Goal: Transaction & Acquisition: Purchase product/service

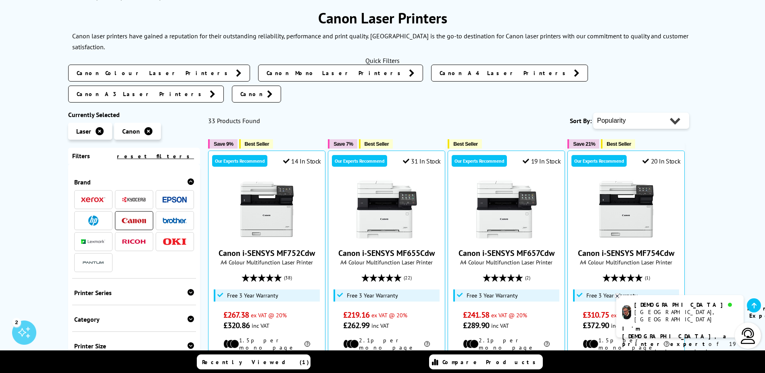
scroll to position [121, 0]
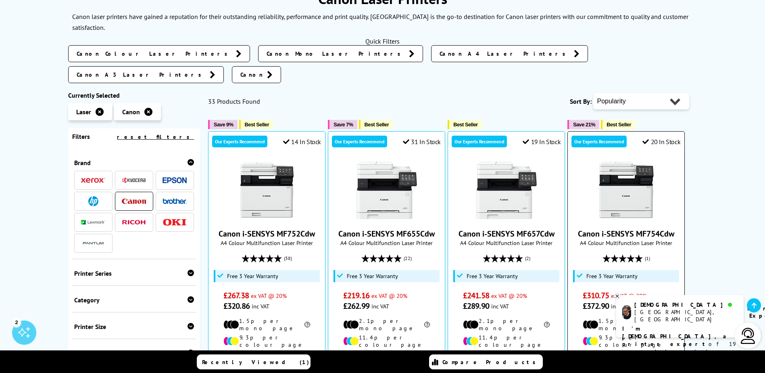
click at [614, 317] on li "1.5p per mono page" at bounding box center [626, 324] width 87 height 15
click at [616, 297] on icon at bounding box center [617, 296] width 5 height 6
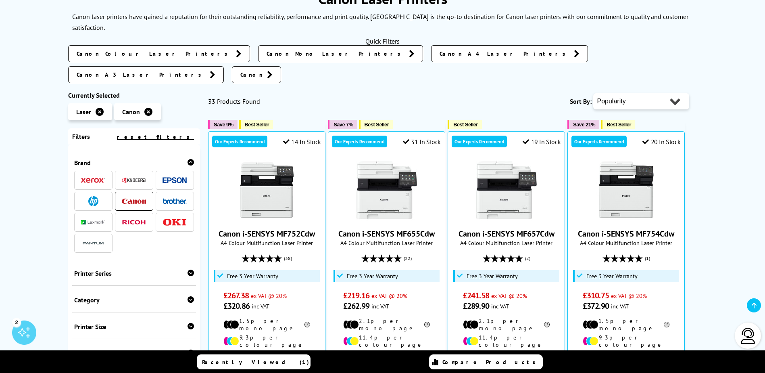
scroll to position [161, 0]
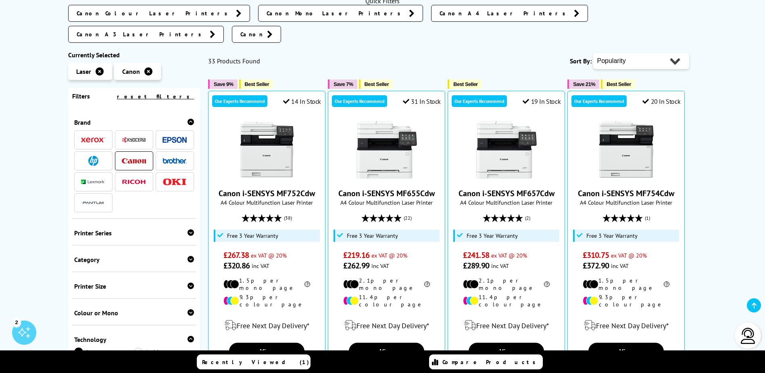
click at [440, 15] on span "Canon A4 Laser Printers" at bounding box center [505, 13] width 130 height 8
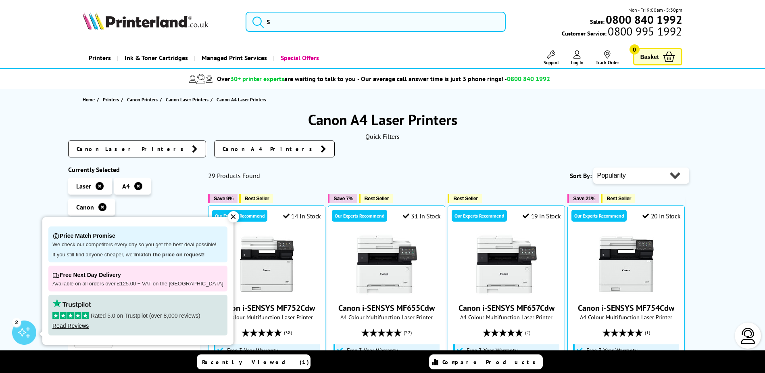
click at [230, 217] on div "✕" at bounding box center [233, 216] width 11 height 11
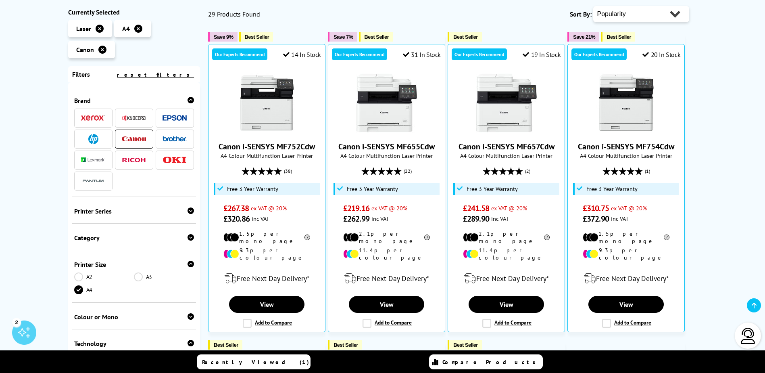
scroll to position [121, 0]
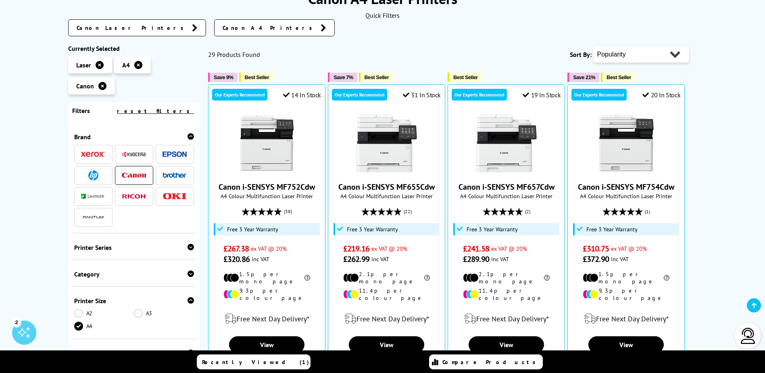
click at [137, 65] on icon at bounding box center [138, 65] width 8 height 8
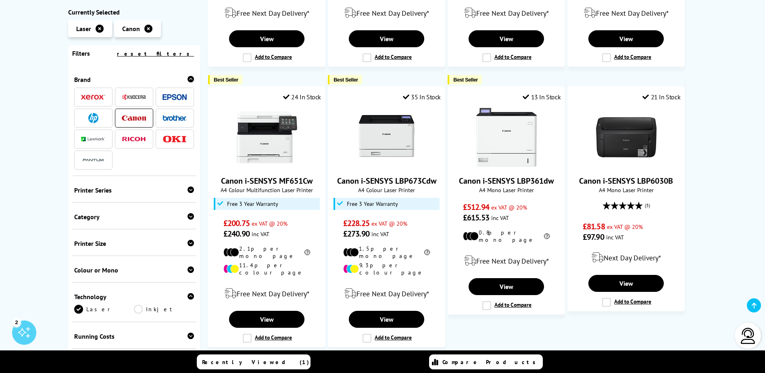
scroll to position [484, 0]
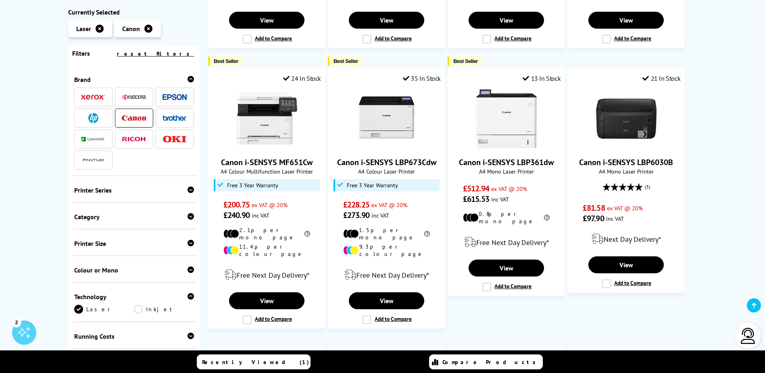
click at [188, 270] on icon at bounding box center [191, 269] width 6 height 6
click at [77, 281] on link "Colour" at bounding box center [104, 282] width 60 height 9
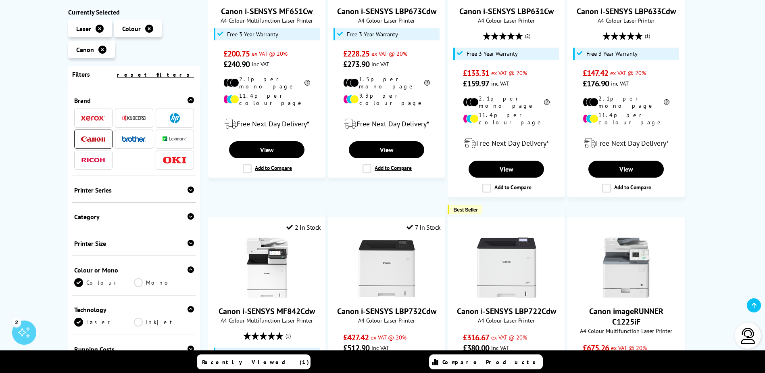
scroll to position [605, 0]
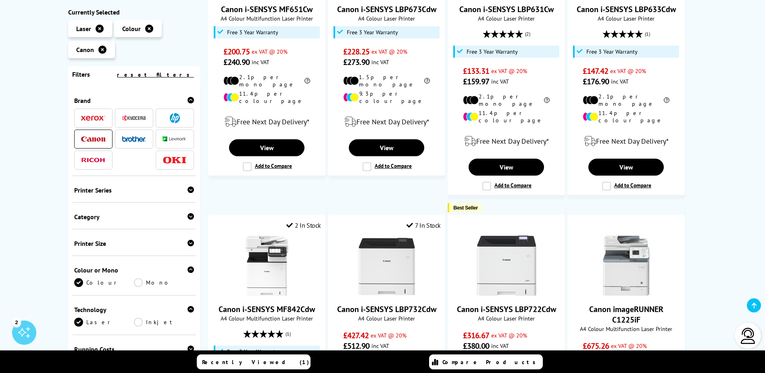
click at [188, 268] on icon at bounding box center [191, 269] width 6 height 6
click at [188, 294] on icon at bounding box center [191, 296] width 6 height 6
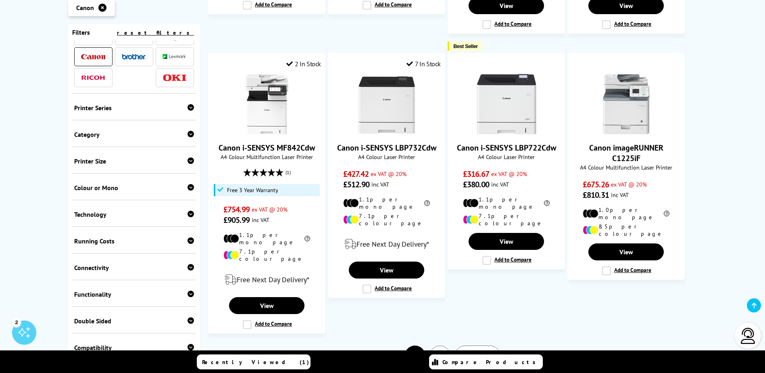
scroll to position [81, 0]
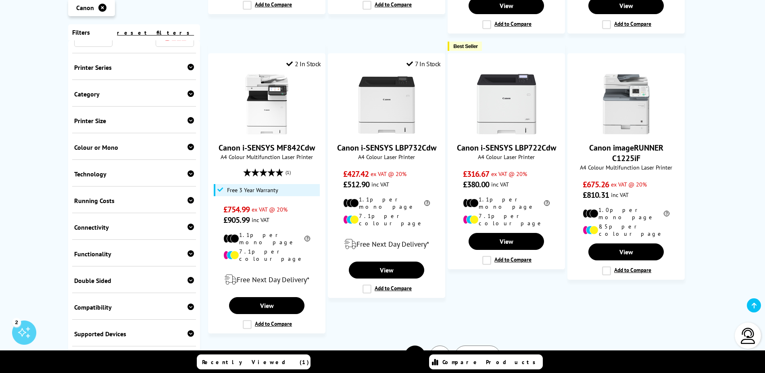
click at [191, 250] on icon at bounding box center [191, 253] width 6 height 6
click at [190, 250] on icon at bounding box center [191, 253] width 6 height 6
click at [188, 277] on icon at bounding box center [191, 280] width 6 height 6
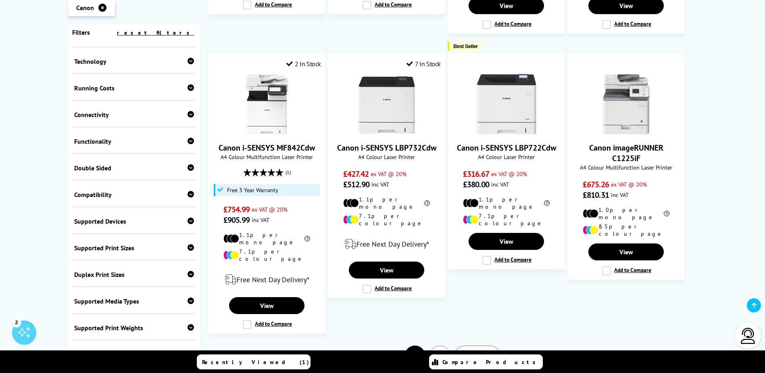
scroll to position [202, 0]
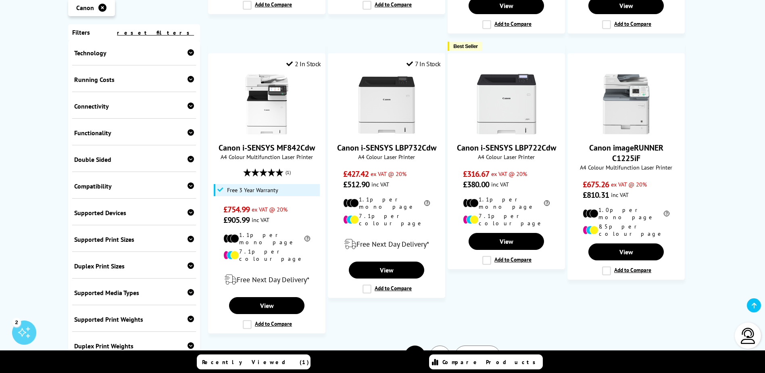
click at [188, 156] on icon at bounding box center [191, 159] width 6 height 6
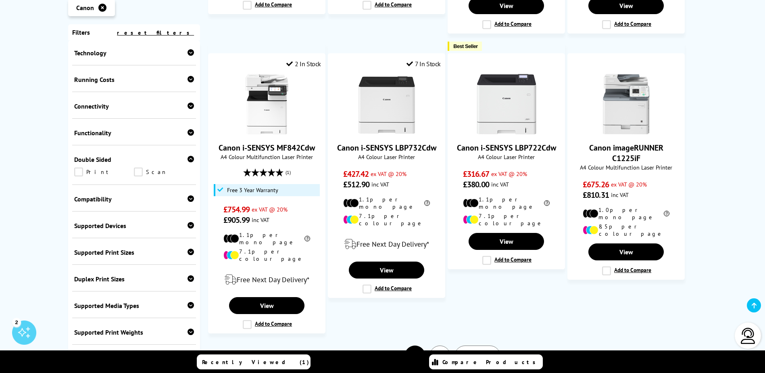
click at [77, 167] on link "Print" at bounding box center [104, 171] width 60 height 9
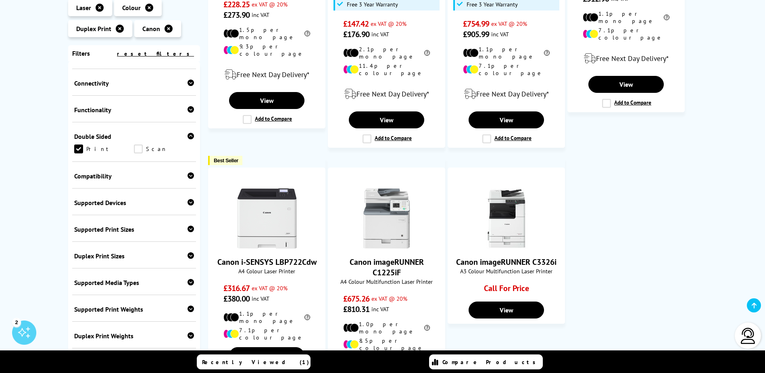
scroll to position [290, 0]
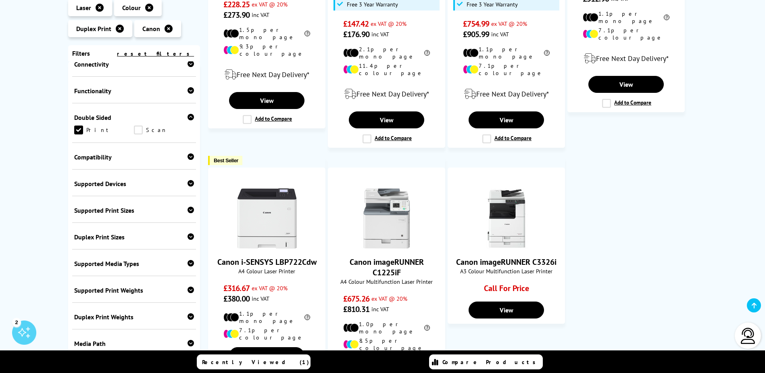
click at [188, 114] on icon at bounding box center [191, 117] width 6 height 6
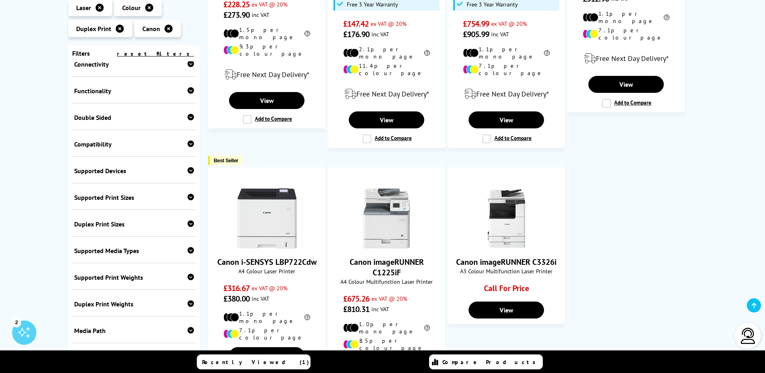
click at [190, 220] on icon at bounding box center [191, 223] width 6 height 6
click at [189, 220] on icon at bounding box center [191, 223] width 6 height 6
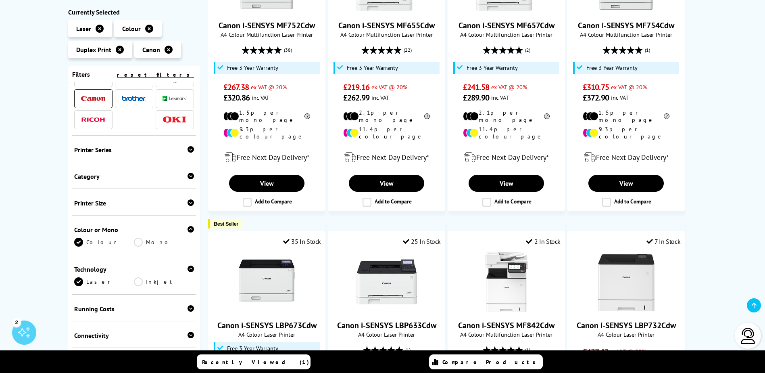
scroll to position [81, 0]
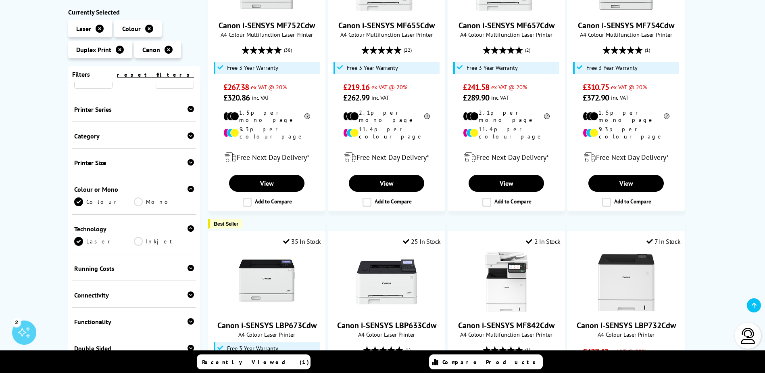
click at [191, 161] on icon at bounding box center [191, 162] width 6 height 6
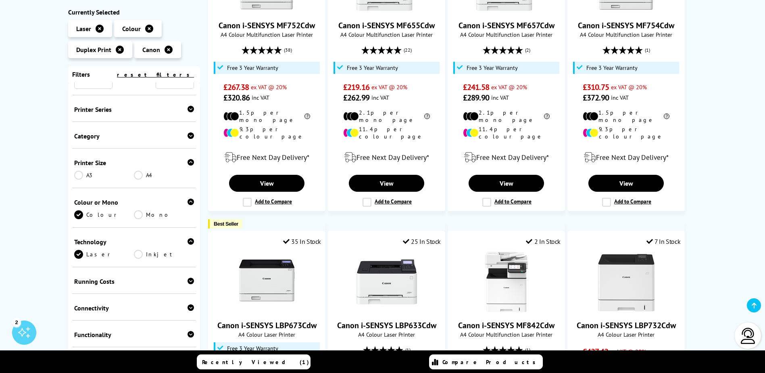
click at [188, 162] on icon at bounding box center [191, 162] width 6 height 6
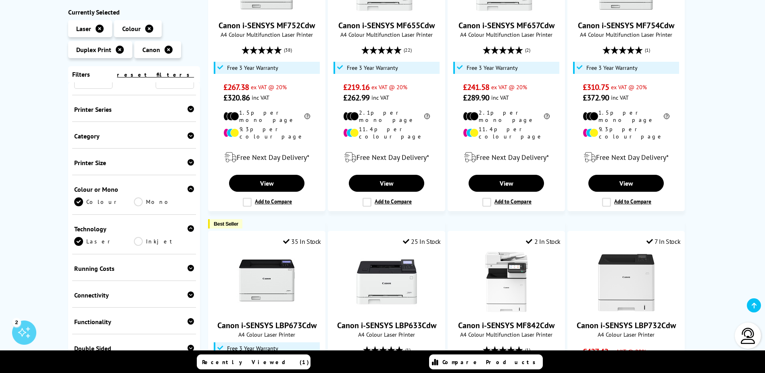
click at [189, 187] on icon at bounding box center [191, 189] width 6 height 6
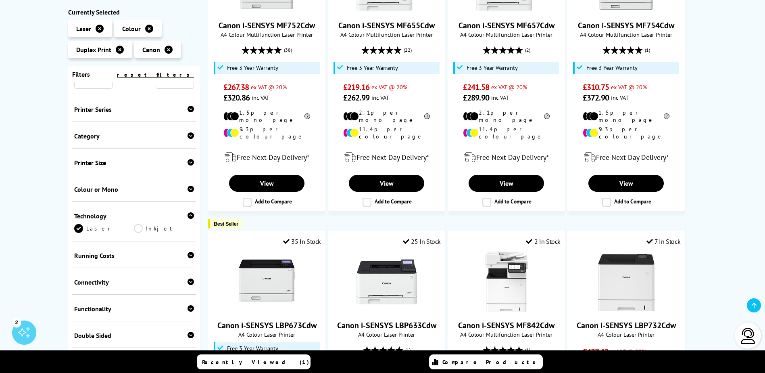
click at [188, 215] on icon at bounding box center [191, 215] width 6 height 6
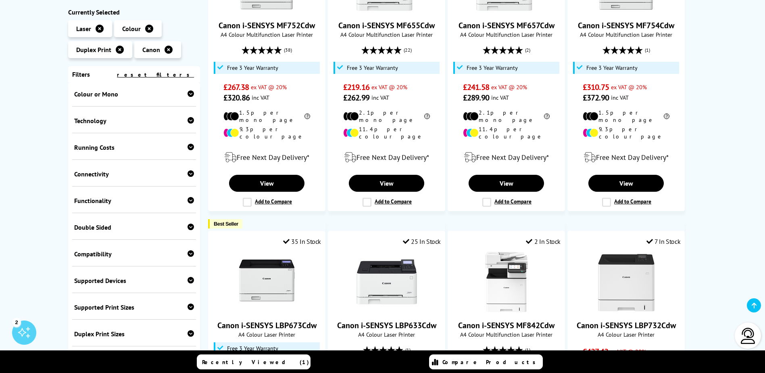
scroll to position [202, 0]
click at [189, 148] on icon at bounding box center [191, 147] width 6 height 6
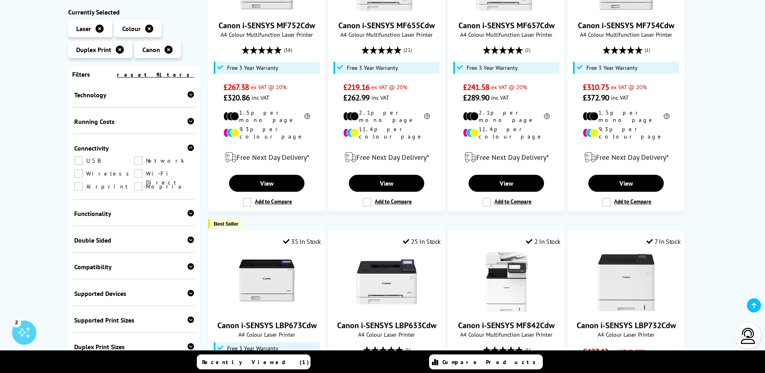
click at [189, 148] on icon at bounding box center [191, 147] width 6 height 6
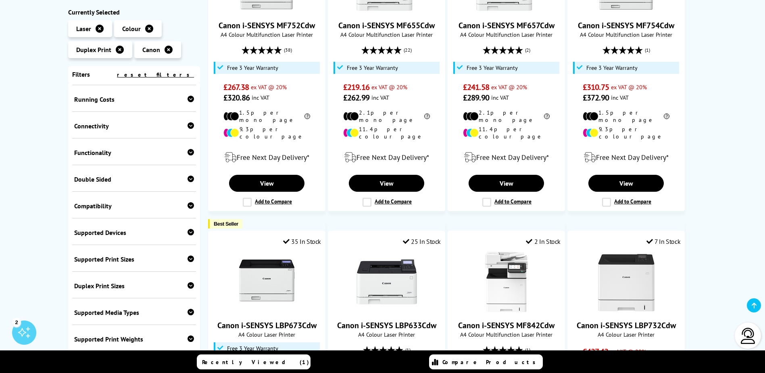
scroll to position [242, 0]
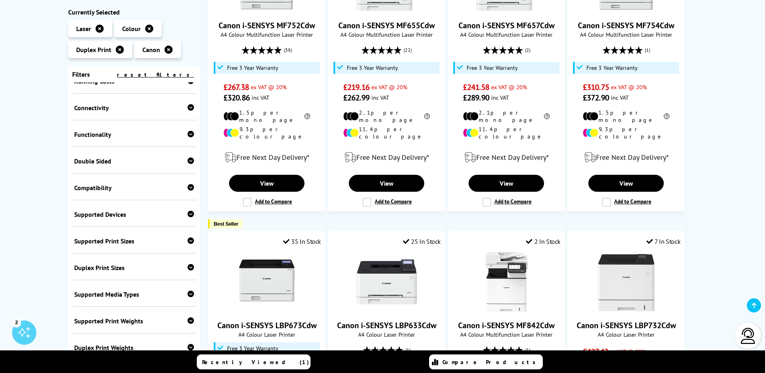
click at [188, 159] on icon at bounding box center [191, 160] width 6 height 6
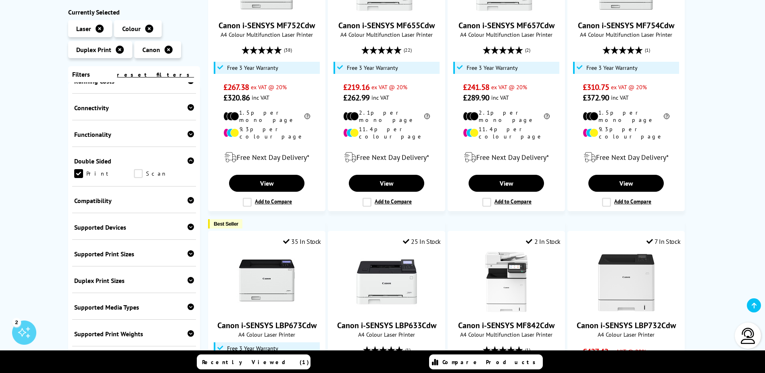
click at [188, 159] on icon at bounding box center [191, 160] width 6 height 6
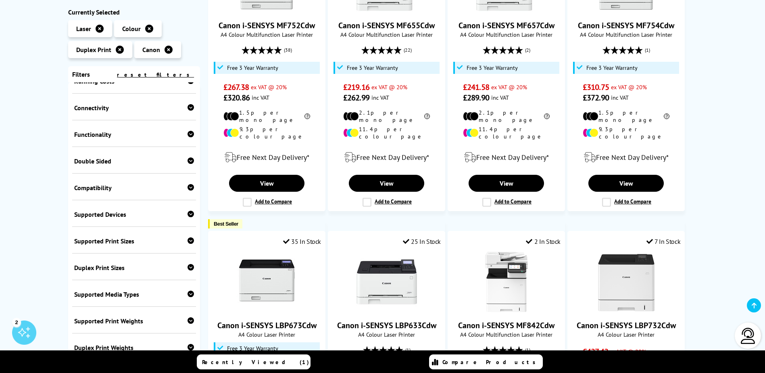
click at [188, 189] on icon at bounding box center [191, 187] width 6 height 6
click at [189, 187] on icon at bounding box center [191, 187] width 6 height 6
click at [189, 214] on icon at bounding box center [191, 214] width 6 height 6
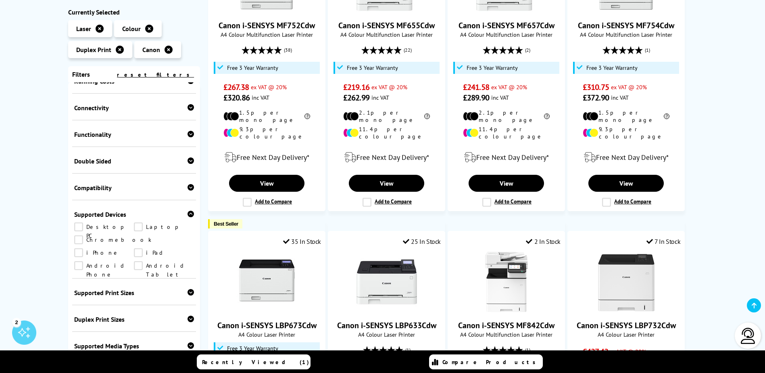
click at [189, 214] on icon at bounding box center [191, 214] width 6 height 6
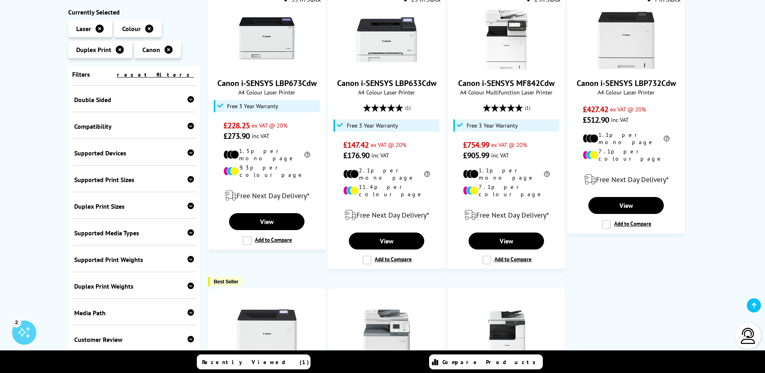
scroll to position [322, 0]
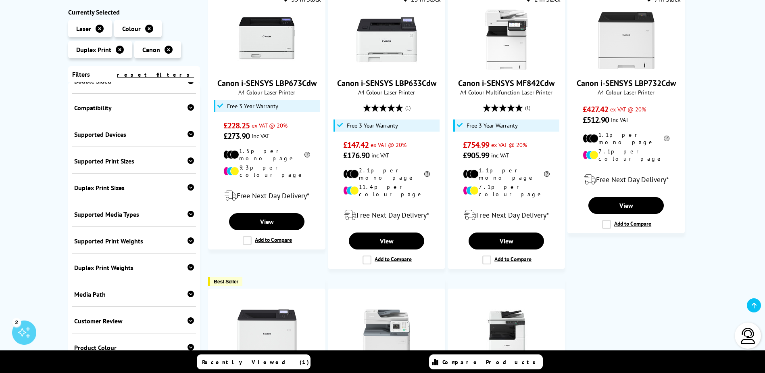
click at [190, 186] on icon at bounding box center [191, 187] width 6 height 6
click at [188, 218] on div at bounding box center [191, 214] width 6 height 8
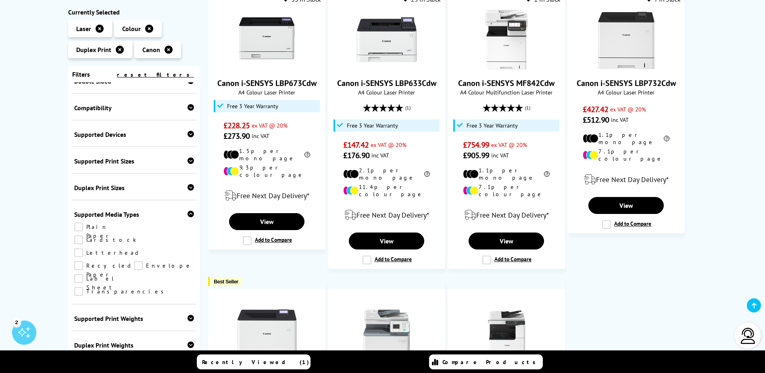
click at [188, 215] on icon at bounding box center [191, 214] width 6 height 6
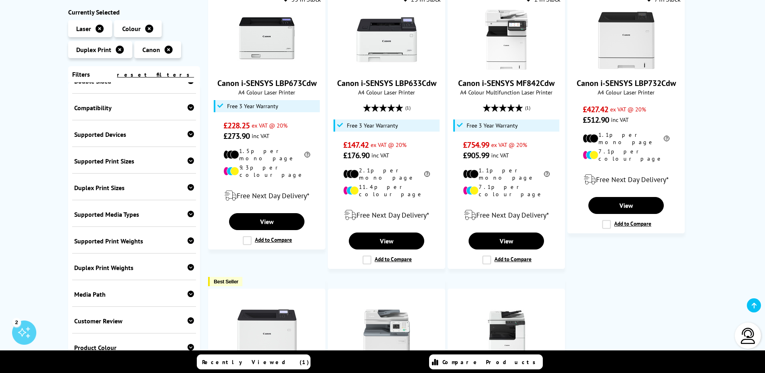
click at [191, 242] on icon at bounding box center [191, 240] width 6 height 6
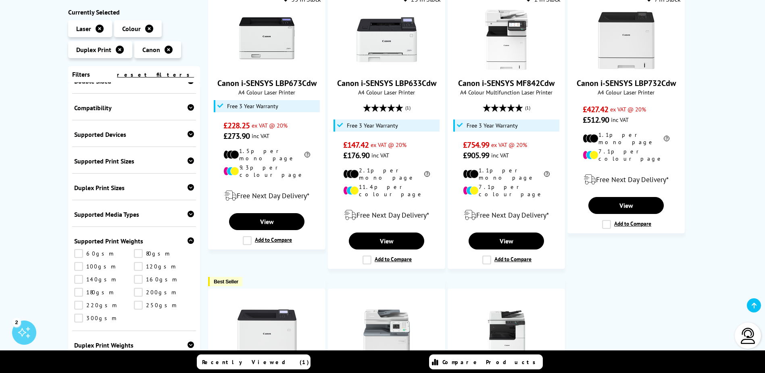
click at [191, 242] on icon at bounding box center [191, 240] width 6 height 6
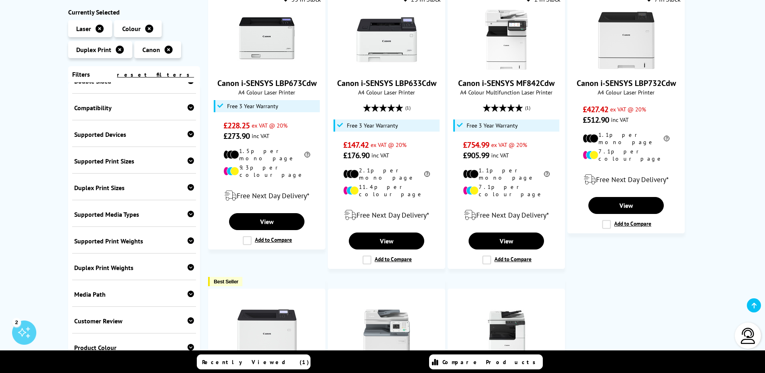
click at [188, 265] on icon at bounding box center [191, 267] width 6 height 6
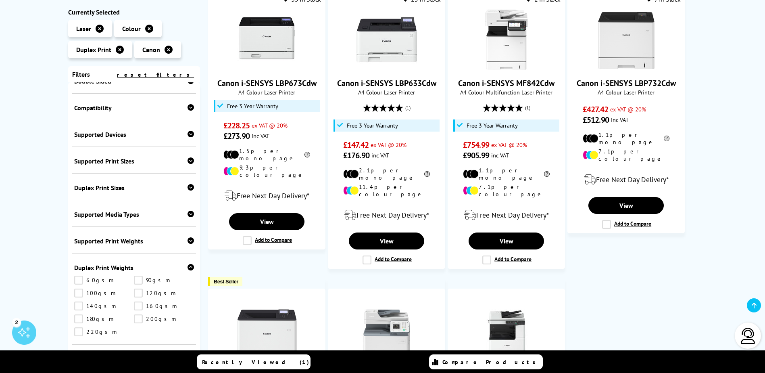
click at [188, 265] on icon at bounding box center [191, 267] width 6 height 6
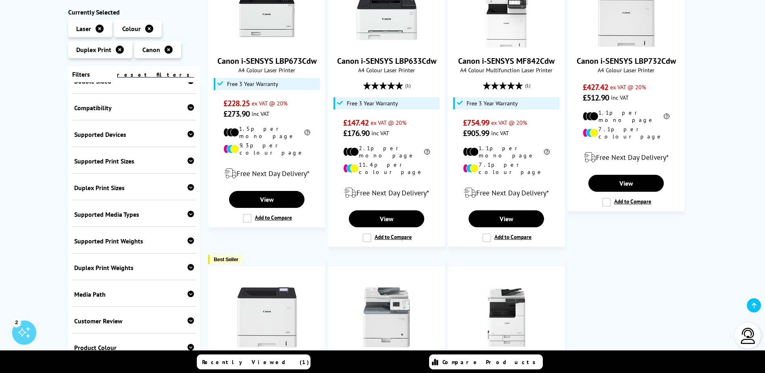
scroll to position [524, 0]
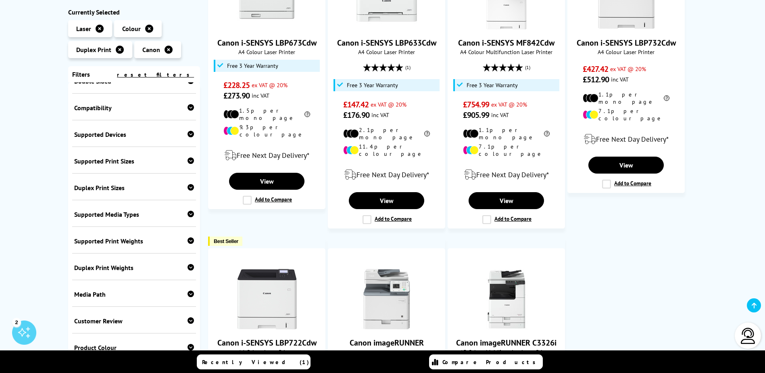
click at [185, 295] on div "Media Path" at bounding box center [134, 294] width 120 height 8
click at [188, 292] on icon at bounding box center [191, 293] width 6 height 6
click at [188, 319] on icon at bounding box center [191, 320] width 6 height 6
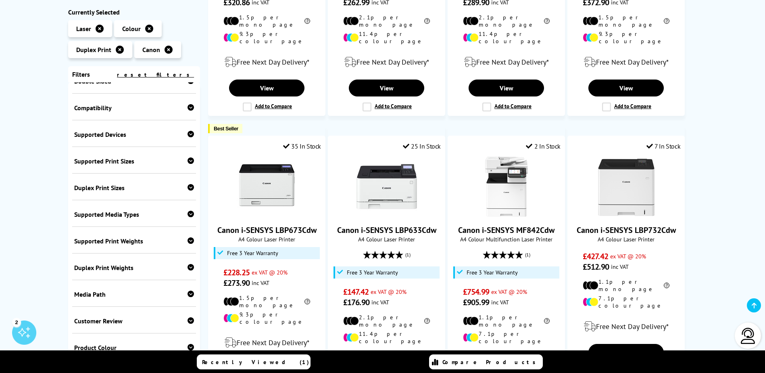
scroll to position [323, 0]
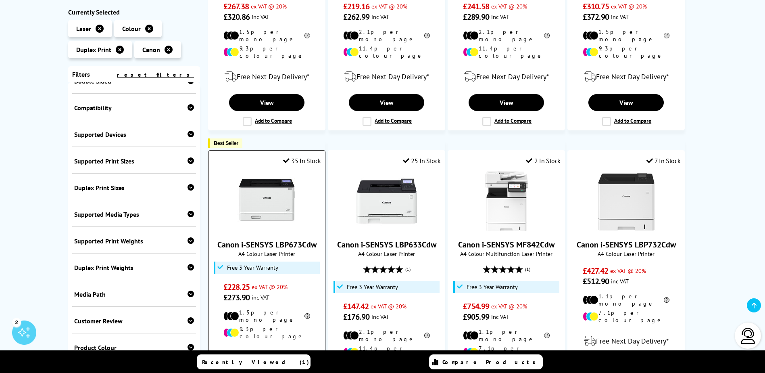
click at [301, 239] on link "Canon i-SENSYS LBP673Cdw" at bounding box center [266, 244] width 99 height 10
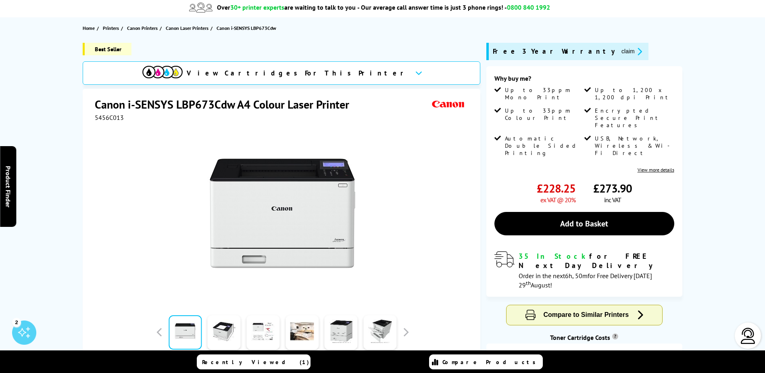
scroll to position [81, 0]
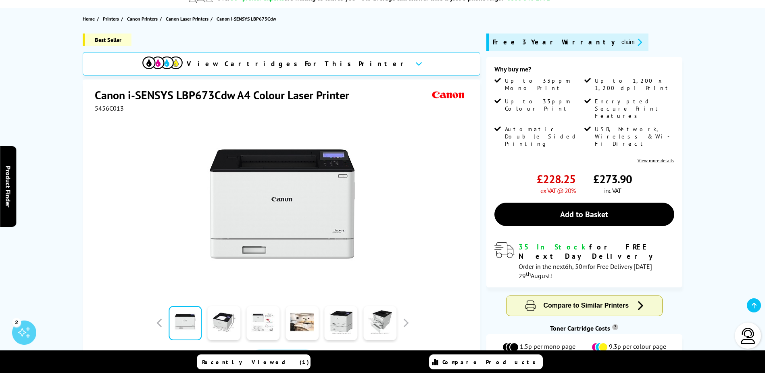
click at [350, 63] on div "View Cartridges For This Printer" at bounding box center [282, 63] width 398 height 23
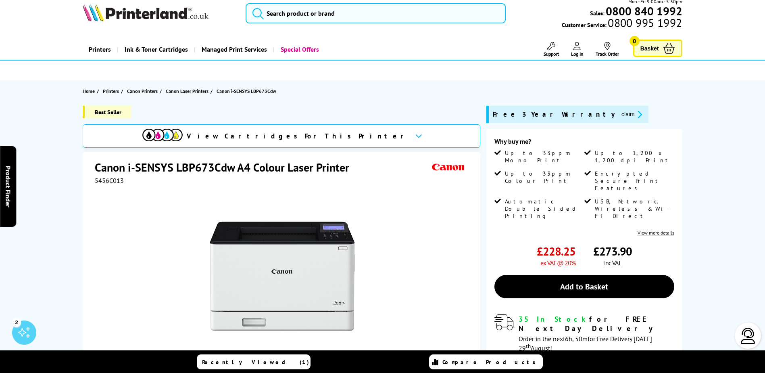
scroll to position [0, 0]
